Goal: Download file/media

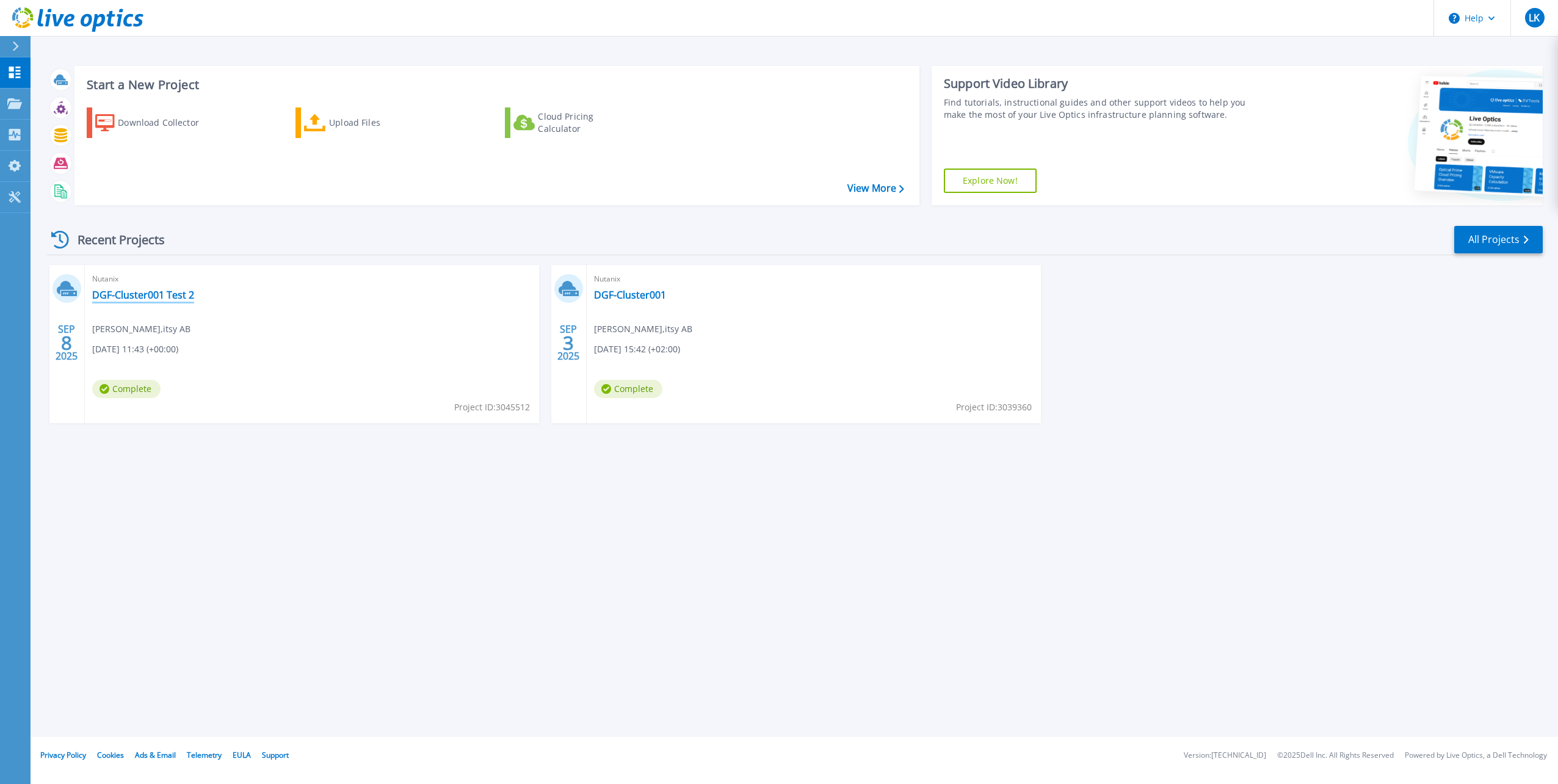
click at [170, 296] on link "DGF-Cluster001 Test 2" at bounding box center [143, 295] width 102 height 12
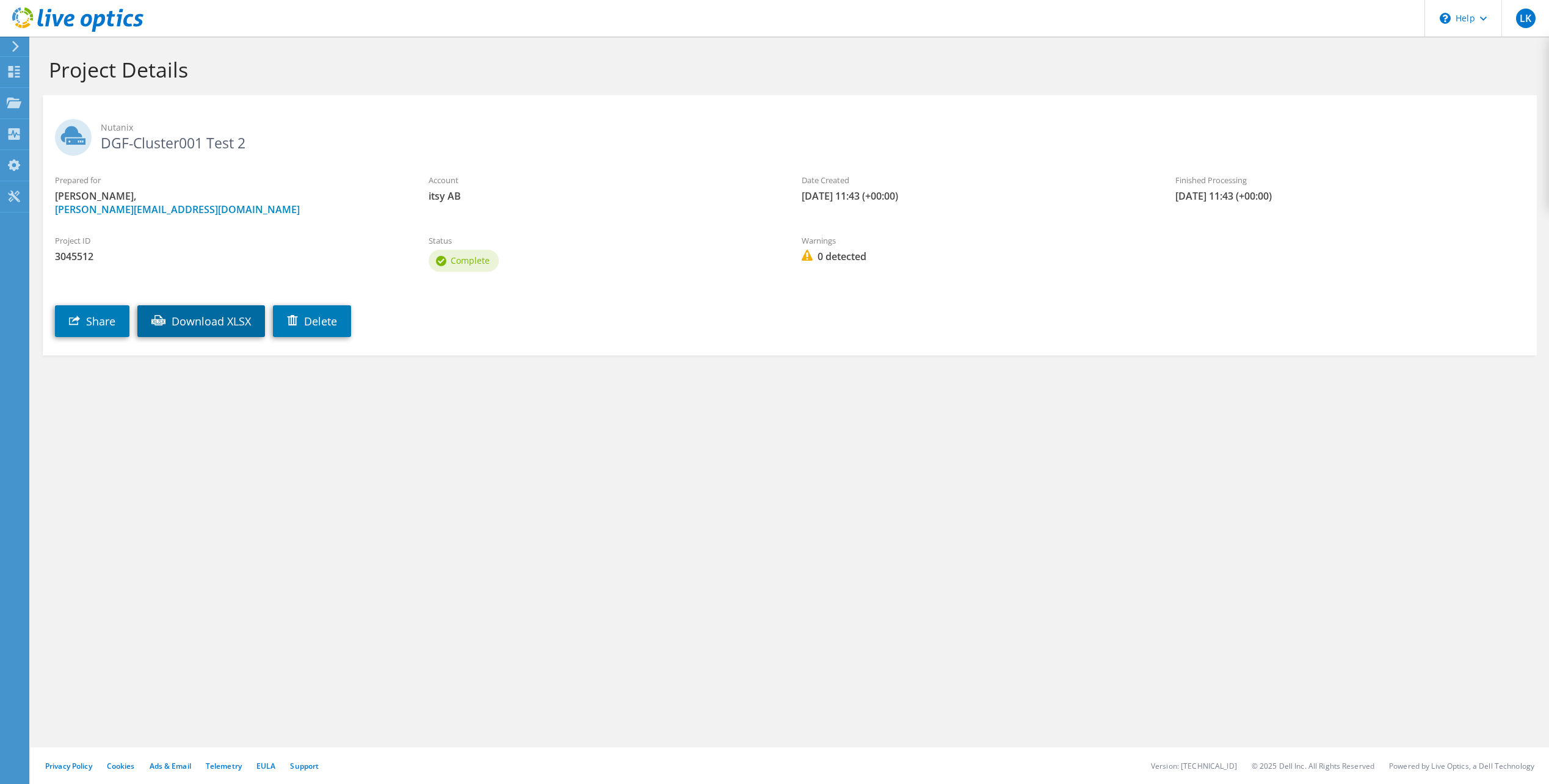
click at [211, 328] on link "Download XLSX" at bounding box center [201, 320] width 127 height 31
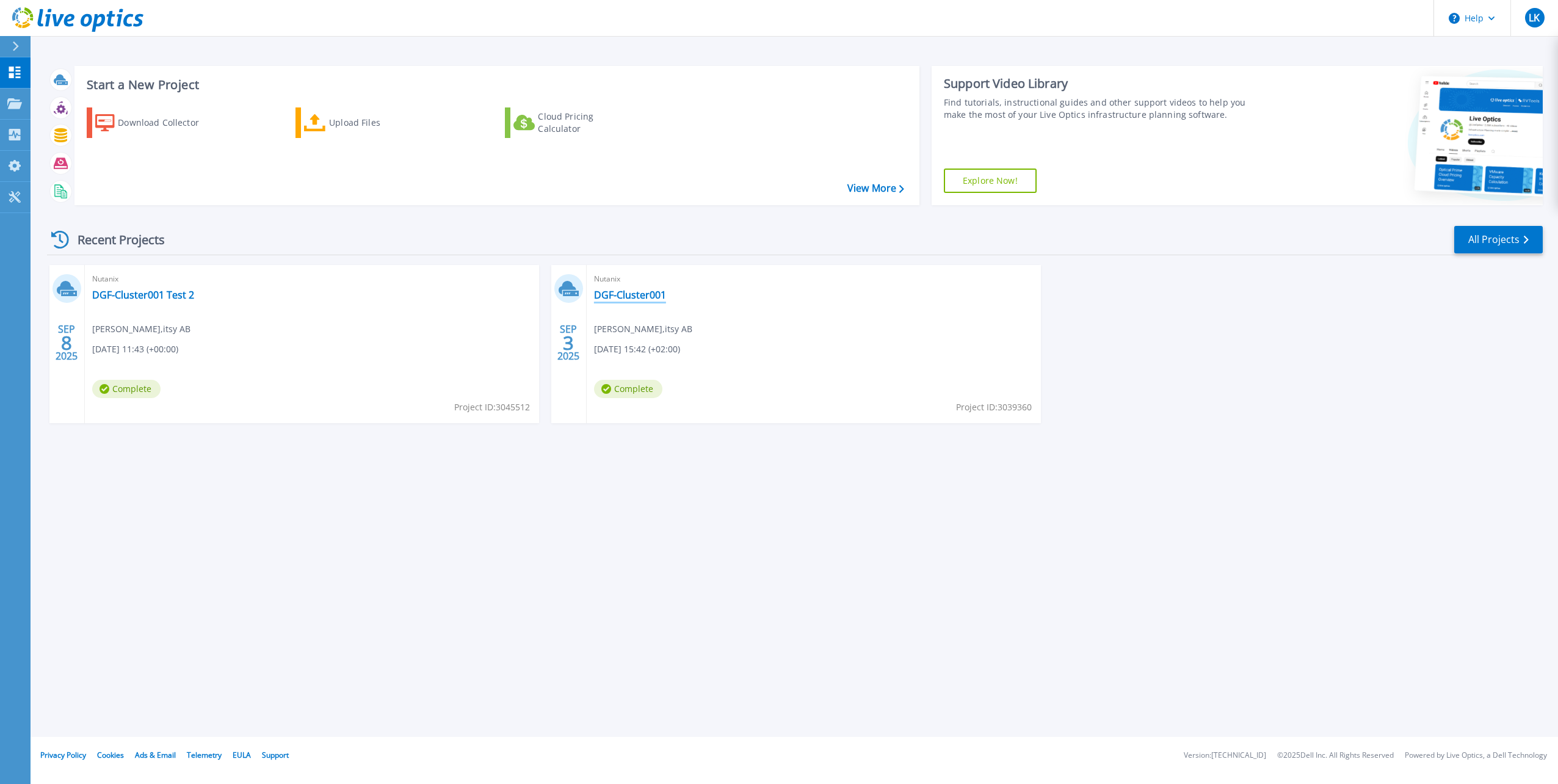
click at [618, 296] on link "DGF-Cluster001" at bounding box center [630, 295] width 72 height 12
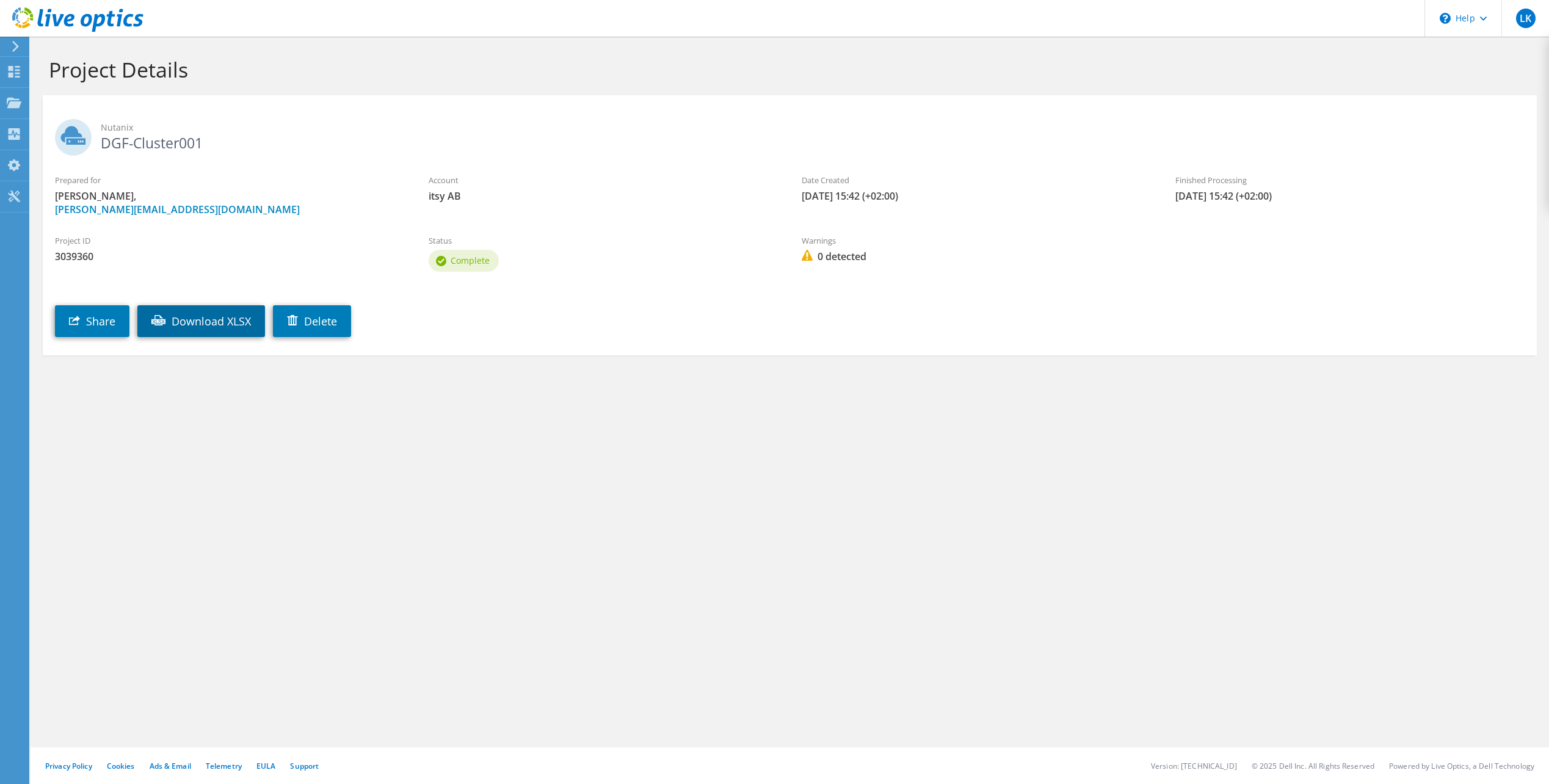
click at [229, 311] on link "Download XLSX" at bounding box center [201, 320] width 127 height 31
